Goal: Task Accomplishment & Management: Manage account settings

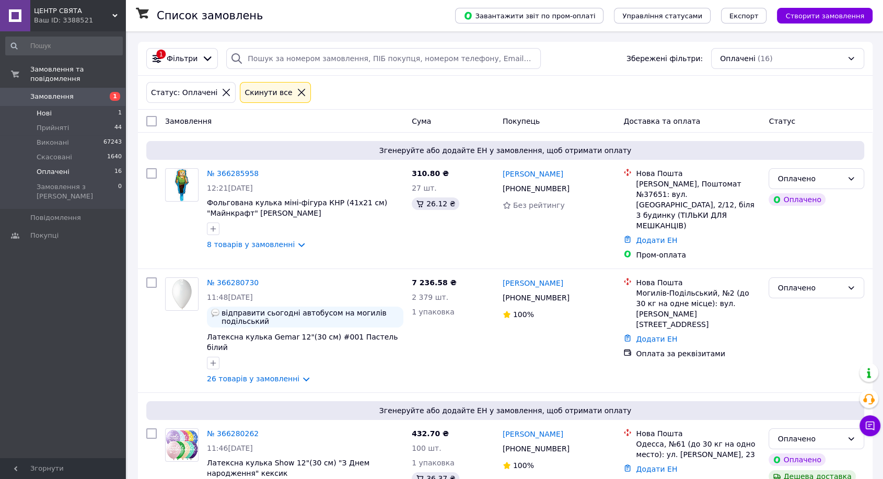
click at [39, 109] on span "Нові" at bounding box center [44, 113] width 15 height 9
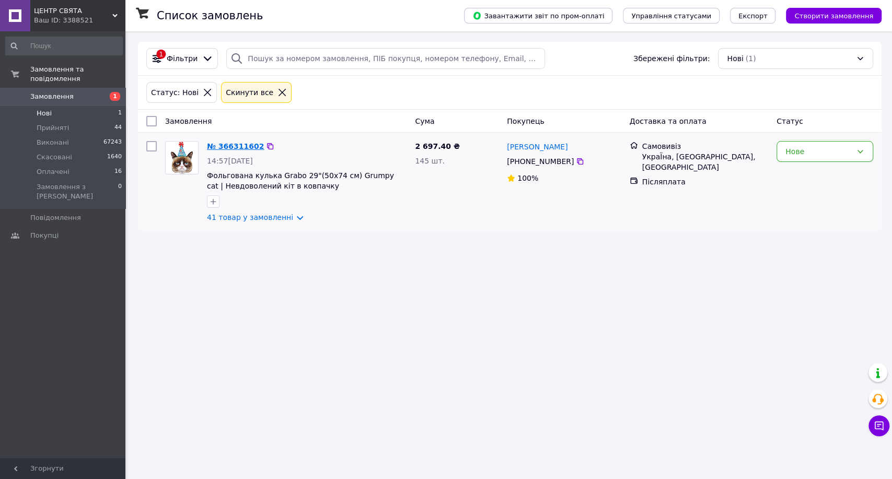
click at [228, 147] on link "№ 366311602" at bounding box center [235, 146] width 57 height 8
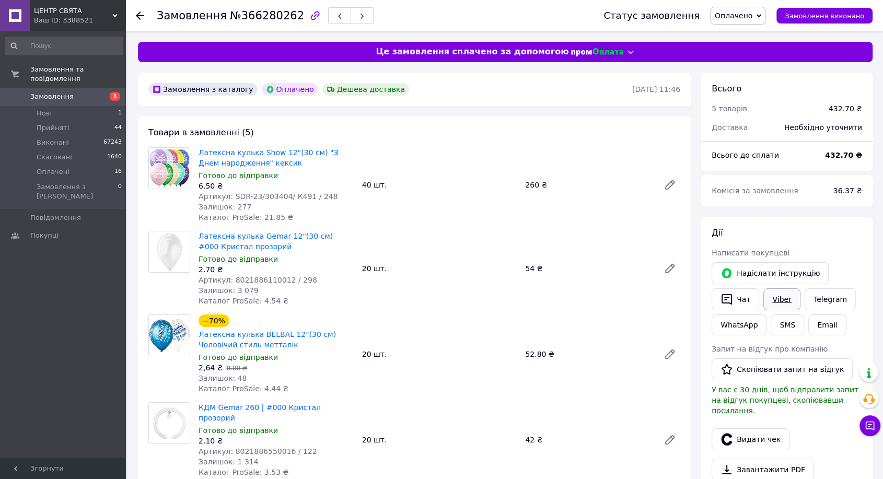
click at [784, 298] on link "Viber" at bounding box center [781, 299] width 37 height 22
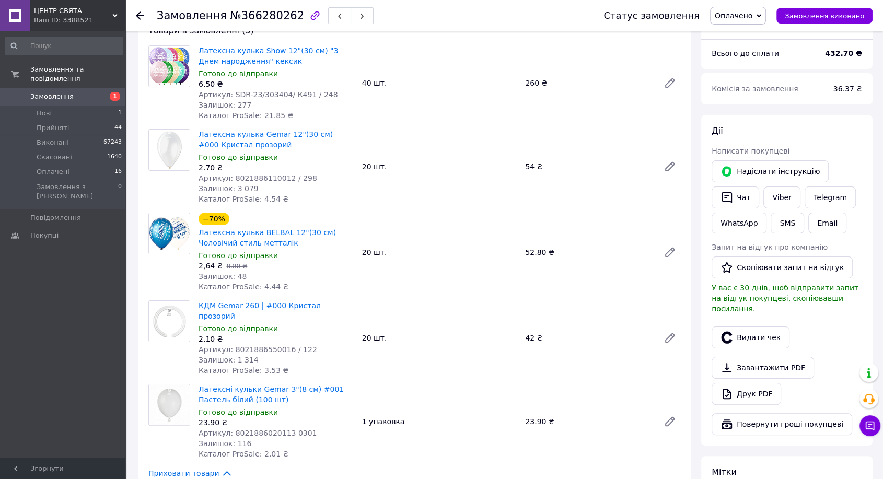
scroll to position [116, 0]
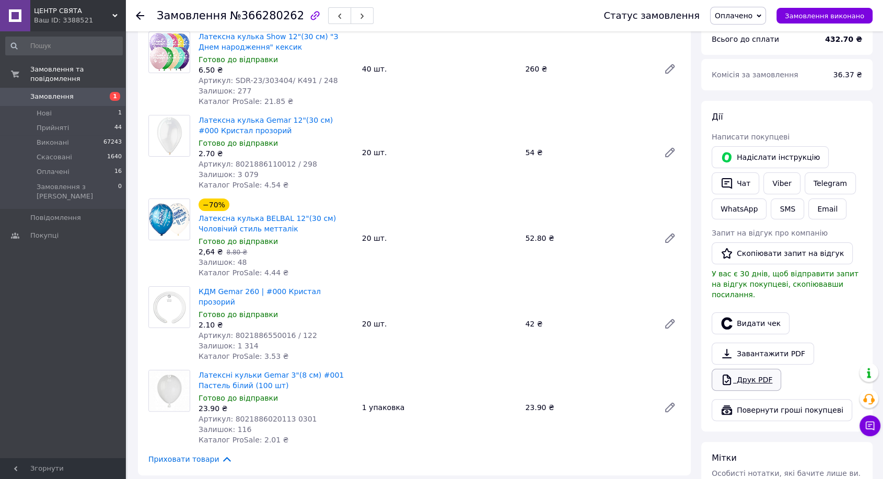
click at [756, 371] on link "Друк PDF" at bounding box center [745, 380] width 69 height 22
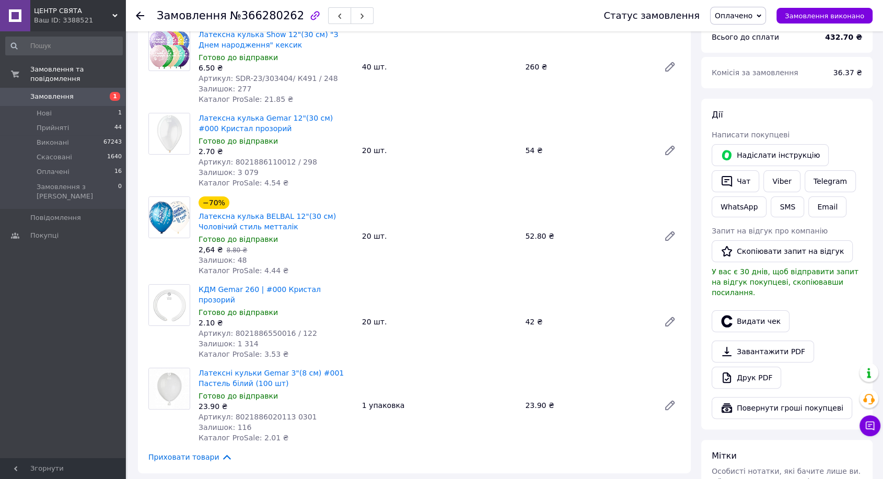
scroll to position [232, 0]
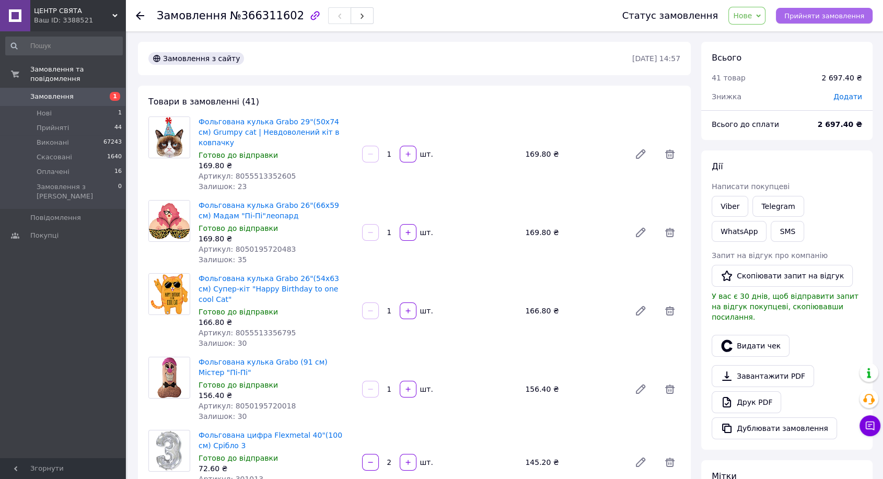
click at [829, 13] on span "Прийняти замовлення" at bounding box center [824, 16] width 80 height 8
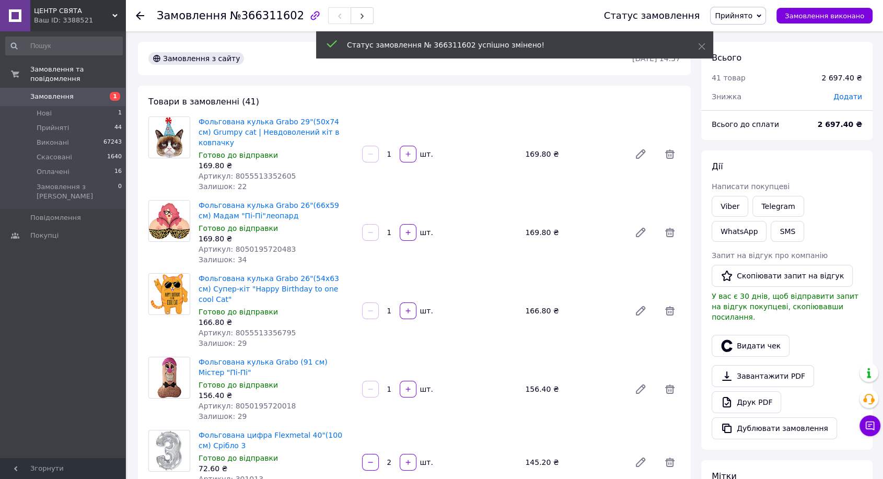
click at [844, 98] on span "Додати" at bounding box center [847, 96] width 29 height 8
click at [788, 145] on input "text" at bounding box center [776, 138] width 62 height 21
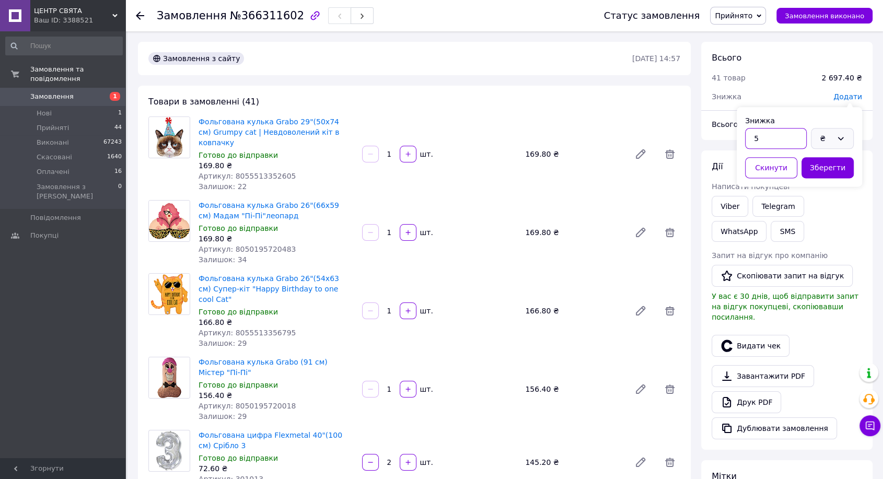
type input "5"
click at [843, 139] on icon at bounding box center [840, 138] width 8 height 8
click at [817, 178] on li "%" at bounding box center [832, 179] width 42 height 19
click at [827, 167] on button "Зберегти" at bounding box center [827, 167] width 52 height 21
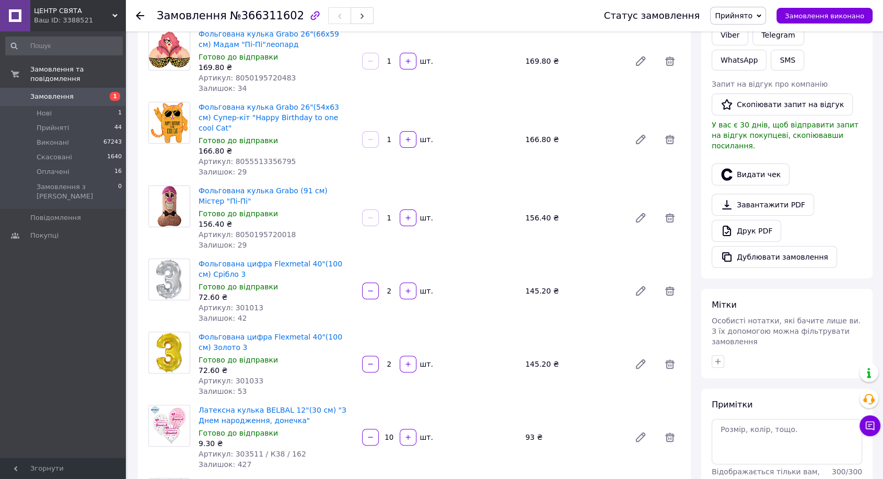
scroll to position [174, 0]
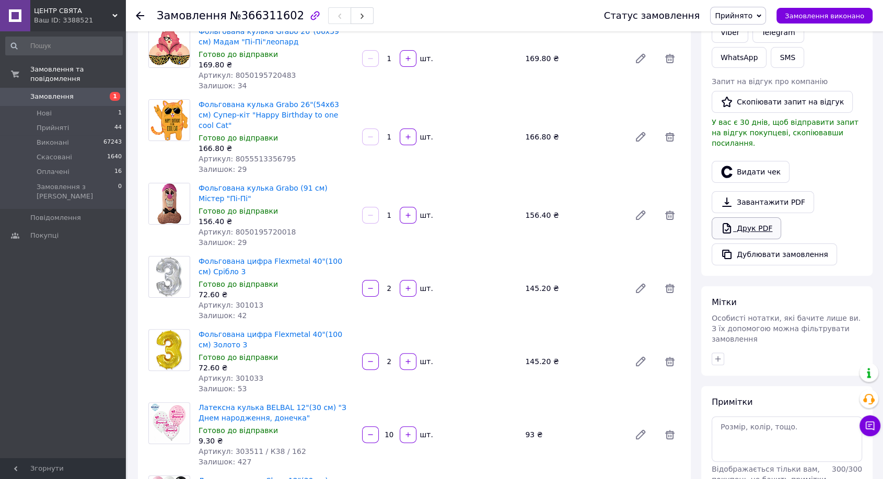
click at [757, 217] on link "Друк PDF" at bounding box center [745, 228] width 69 height 22
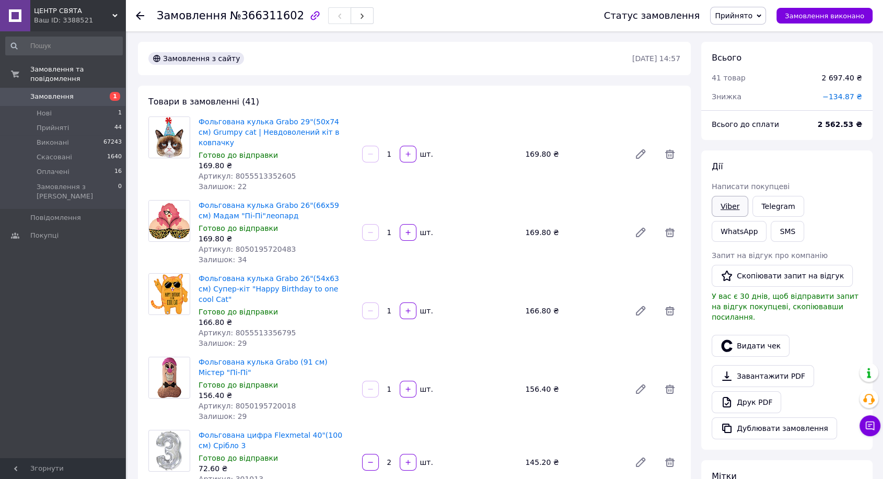
click at [733, 208] on link "Viber" at bounding box center [729, 206] width 37 height 21
